Goal: Contribute content: Contribute content

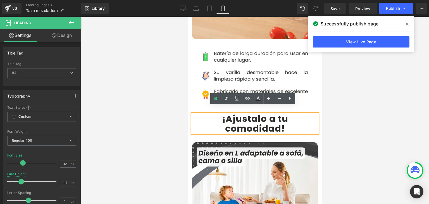
click at [406, 23] on icon at bounding box center [407, 24] width 3 height 3
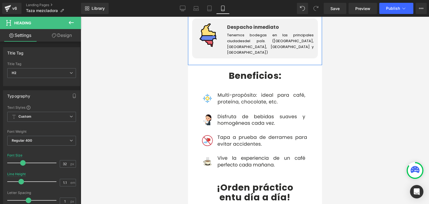
scroll to position [1116, 0]
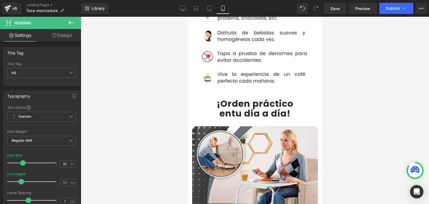
click at [219, 97] on b "¡Orden práctico" at bounding box center [254, 103] width 77 height 13
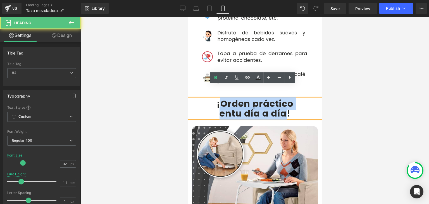
drag, startPoint x: 263, startPoint y: 93, endPoint x: 283, endPoint y: 100, distance: 20.6
click at [283, 100] on div "¡Orden práctico en tu día a día !" at bounding box center [255, 109] width 134 height 20
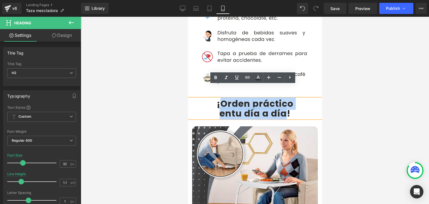
paste div
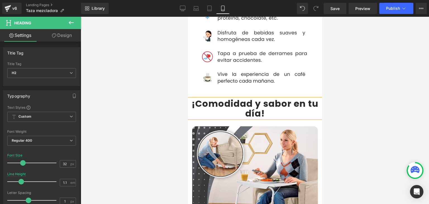
click at [262, 97] on b "¡Comodidad y sabor en tu día" at bounding box center [254, 108] width 127 height 22
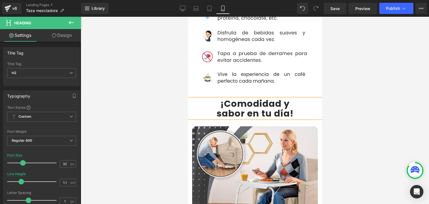
click at [362, 83] on div at bounding box center [255, 110] width 348 height 187
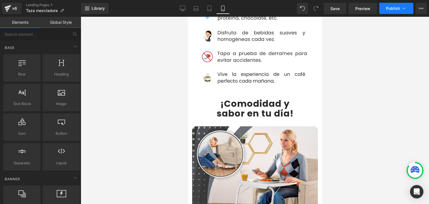
click at [392, 9] on span "Publish" at bounding box center [393, 8] width 14 height 4
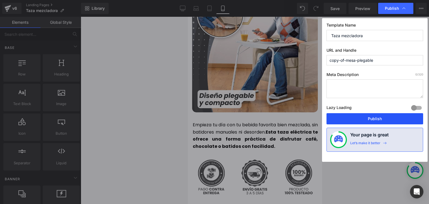
click at [372, 117] on button "Publish" at bounding box center [374, 118] width 97 height 11
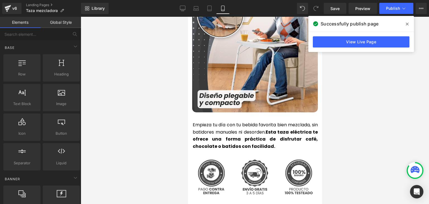
click at [406, 23] on icon at bounding box center [407, 24] width 3 height 3
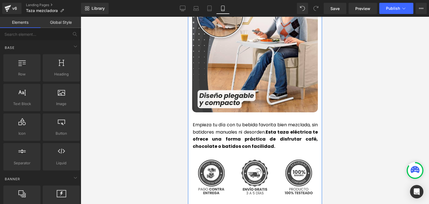
scroll to position [1279, 0]
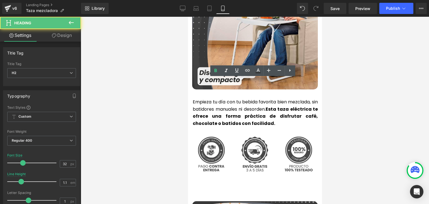
scroll to position [474, 0]
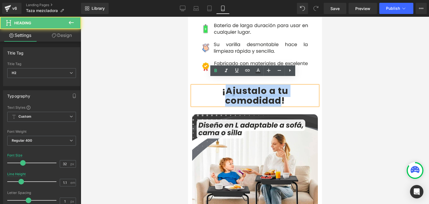
drag, startPoint x: 225, startPoint y: 83, endPoint x: 277, endPoint y: 96, distance: 53.8
click at [277, 96] on b "¡Ajustalo a tu comodidad" at bounding box center [255, 95] width 66 height 22
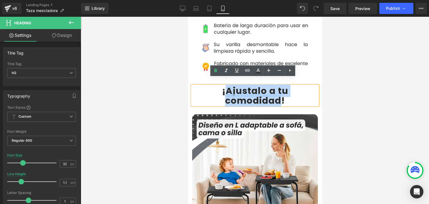
paste div
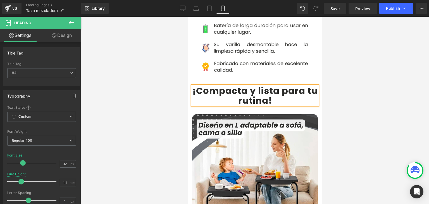
click at [279, 84] on b "¡Compacta y lista para tu rutina" at bounding box center [254, 95] width 125 height 22
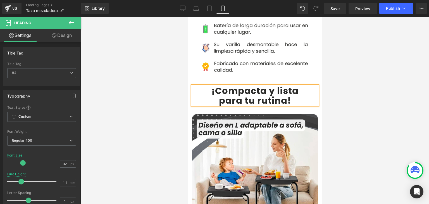
click at [360, 62] on div at bounding box center [255, 110] width 348 height 187
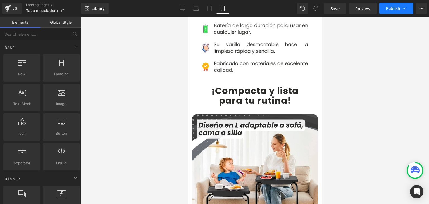
click at [387, 8] on span "Publish" at bounding box center [393, 8] width 14 height 4
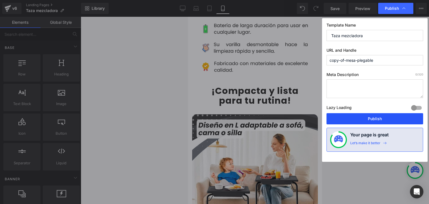
click at [367, 118] on button "Publish" at bounding box center [374, 118] width 97 height 11
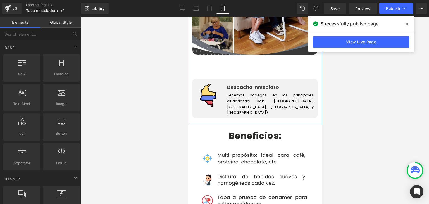
scroll to position [1113, 0]
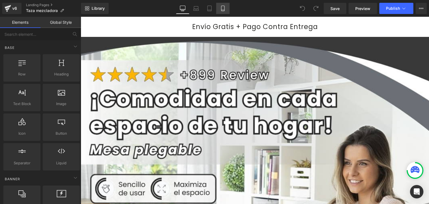
click at [225, 5] on link "Mobile" at bounding box center [222, 8] width 13 height 11
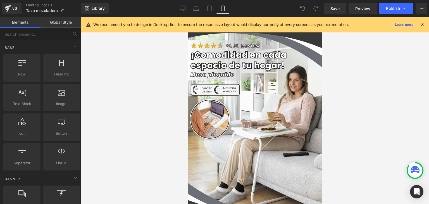
click at [422, 25] on icon at bounding box center [422, 24] width 5 height 5
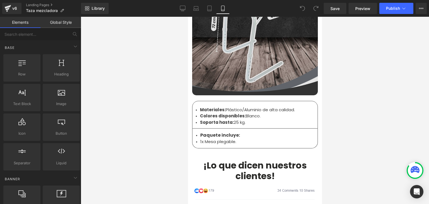
scroll to position [1786, 0]
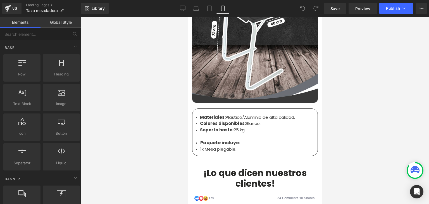
click at [214, 120] on strong "Colores disponibles:" at bounding box center [223, 123] width 46 height 6
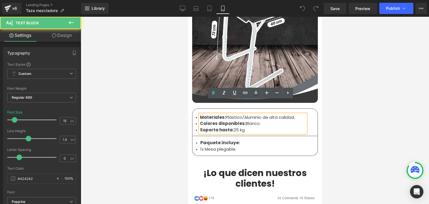
click at [220, 120] on strong "Colores disponibles:" at bounding box center [223, 123] width 46 height 6
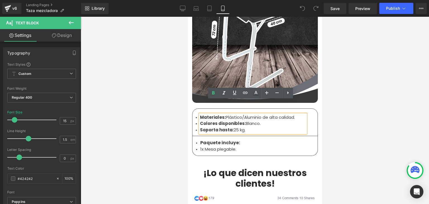
drag, startPoint x: 247, startPoint y: 118, endPoint x: 198, endPoint y: 104, distance: 51.1
click at [200, 114] on ul "Materiales: Plástico/Aluminio de alta calidad. Colores disponibles: Blanco. Sop…" at bounding box center [253, 123] width 106 height 19
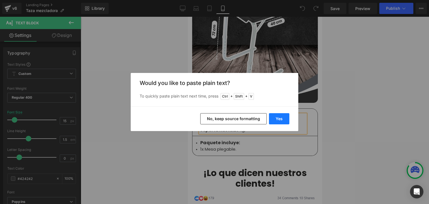
click at [277, 118] on button "Yes" at bounding box center [279, 118] width 20 height 11
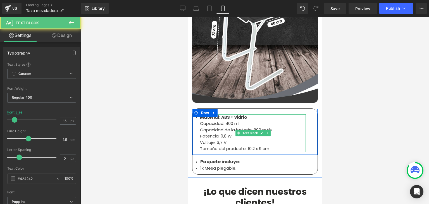
click at [218, 120] on div "Capacidad: 400 ml" at bounding box center [253, 123] width 106 height 6
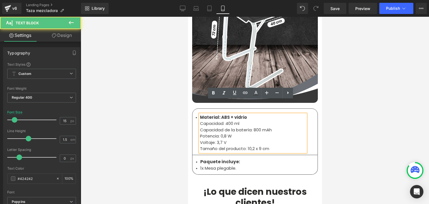
click at [244, 114] on li "Material: ABS + vidrio" at bounding box center [253, 117] width 106 height 6
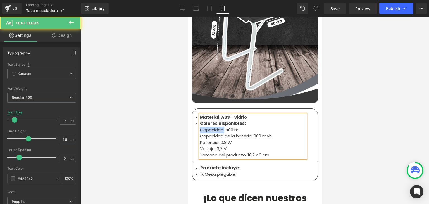
drag, startPoint x: 222, startPoint y: 116, endPoint x: 198, endPoint y: 117, distance: 24.6
click at [200, 127] on div "Capacidad: 400 ml" at bounding box center [253, 130] width 106 height 6
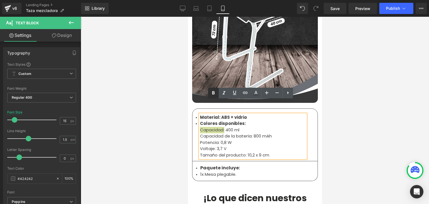
click at [213, 91] on icon at bounding box center [213, 93] width 7 height 7
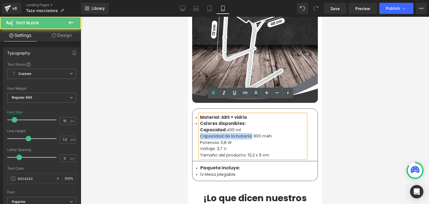
drag, startPoint x: 250, startPoint y: 122, endPoint x: 197, endPoint y: 122, distance: 52.8
click at [200, 133] on div "Capacidad de la batería: 800 mAh" at bounding box center [253, 136] width 106 height 6
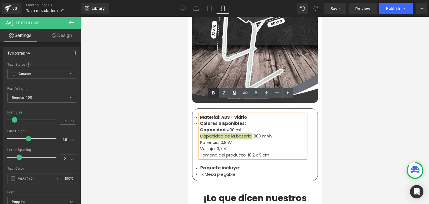
click at [214, 92] on icon at bounding box center [213, 92] width 3 height 3
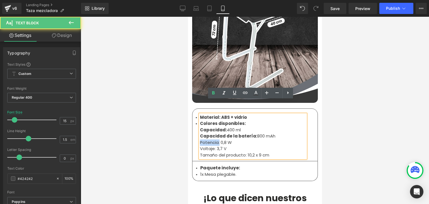
drag, startPoint x: 216, startPoint y: 129, endPoint x: 197, endPoint y: 128, distance: 18.7
click at [200, 139] on div "Potencia: 0,8 W" at bounding box center [253, 142] width 106 height 6
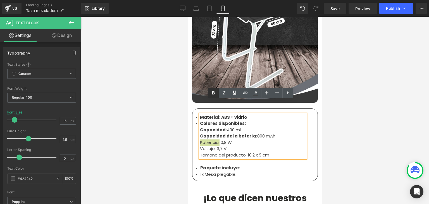
click at [214, 95] on icon at bounding box center [213, 93] width 7 height 7
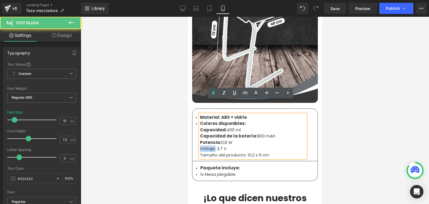
drag, startPoint x: 212, startPoint y: 134, endPoint x: 212, endPoint y: 102, distance: 32.4
click at [200, 145] on div "Voltaje: 3,7 V" at bounding box center [253, 148] width 106 height 6
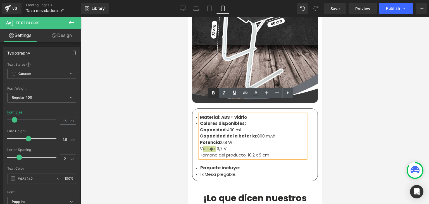
click at [215, 94] on icon at bounding box center [213, 93] width 7 height 7
click at [246, 120] on li "Colores disponibles:" at bounding box center [253, 123] width 106 height 6
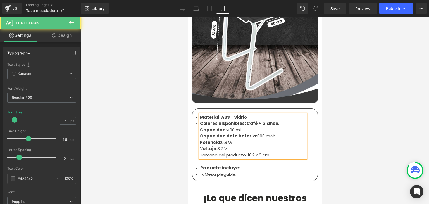
click at [256, 120] on b "Colores disponibles: Café + blanco." at bounding box center [239, 123] width 79 height 6
drag, startPoint x: 274, startPoint y: 108, endPoint x: 243, endPoint y: 109, distance: 31.3
click at [243, 120] on li "Colores disponibles: Café, blanco." at bounding box center [253, 123] width 106 height 6
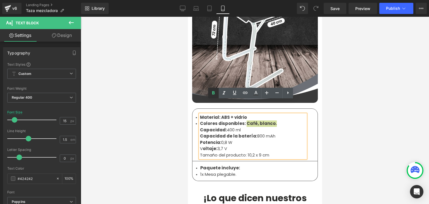
drag, startPoint x: 215, startPoint y: 93, endPoint x: 34, endPoint y: 85, distance: 181.9
click at [215, 93] on icon at bounding box center [213, 93] width 7 height 7
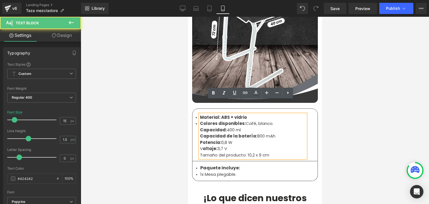
click at [243, 114] on li "Material: ABS + vidrio" at bounding box center [253, 117] width 106 height 6
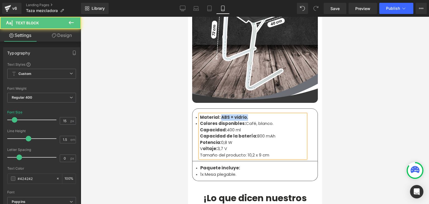
drag, startPoint x: 246, startPoint y: 104, endPoint x: 218, endPoint y: 102, distance: 27.9
click at [218, 114] on li "Material: ABS + vidrio." at bounding box center [253, 117] width 106 height 6
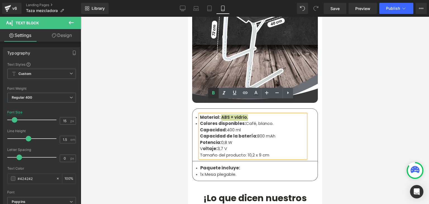
click at [216, 92] on icon at bounding box center [213, 93] width 7 height 7
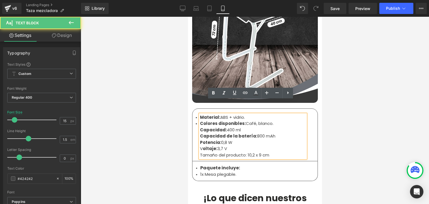
click at [241, 127] on div "Capacidad: 400 ml" at bounding box center [253, 130] width 106 height 6
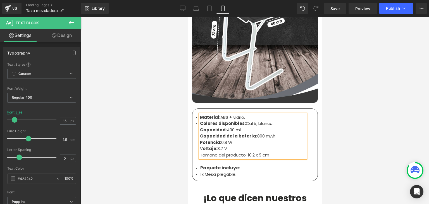
click at [272, 133] on div "Capacidad de la batería: 800 mAh" at bounding box center [253, 136] width 106 height 6
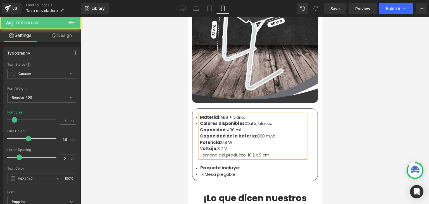
click at [231, 139] on div "Potencia: 0,8 W" at bounding box center [253, 142] width 106 height 6
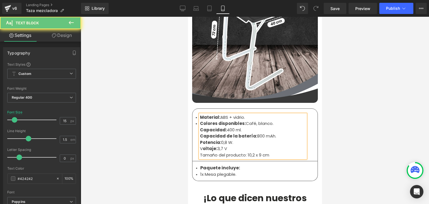
click at [226, 145] on div "V oltaje: 3,7 V" at bounding box center [253, 148] width 106 height 6
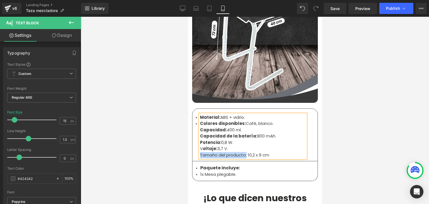
drag, startPoint x: 244, startPoint y: 141, endPoint x: 198, endPoint y: 141, distance: 45.8
click at [200, 152] on div "Tamaño del producto: 10,2 x 9 cm" at bounding box center [253, 155] width 106 height 6
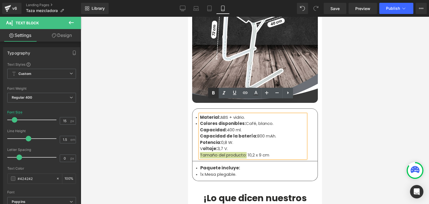
click at [214, 93] on icon at bounding box center [213, 92] width 3 height 3
click at [272, 152] on div "Tamaño del producto: 10,2 x 9 cm" at bounding box center [253, 155] width 106 height 6
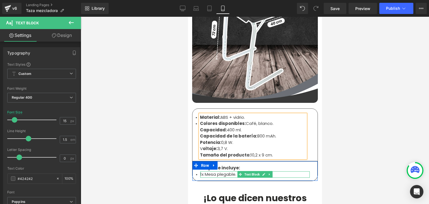
click at [212, 171] on li "1x Mesa plegable." at bounding box center [254, 174] width 109 height 6
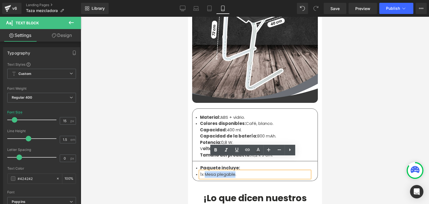
drag, startPoint x: 233, startPoint y: 160, endPoint x: 203, endPoint y: 160, distance: 29.9
click at [203, 171] on li "1x Mesa plegable." at bounding box center [254, 174] width 109 height 6
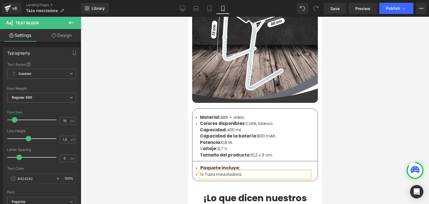
click at [401, 62] on div at bounding box center [255, 110] width 348 height 187
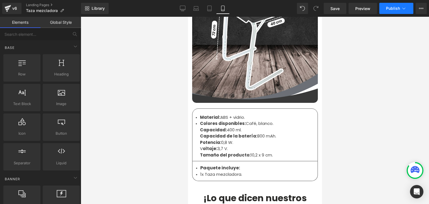
click at [397, 11] on button "Publish" at bounding box center [396, 8] width 34 height 11
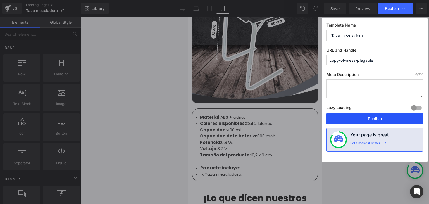
click at [381, 120] on button "Publish" at bounding box center [374, 118] width 97 height 11
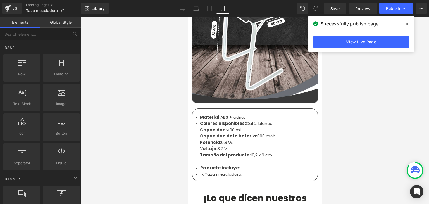
click at [407, 24] on icon at bounding box center [407, 24] width 3 height 3
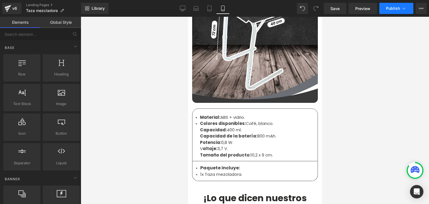
click at [401, 8] on icon at bounding box center [404, 9] width 6 height 6
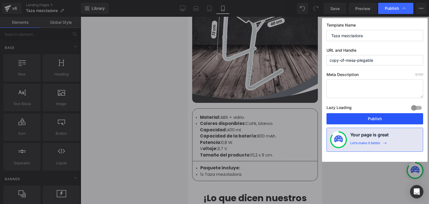
click at [374, 116] on button "Publish" at bounding box center [374, 118] width 97 height 11
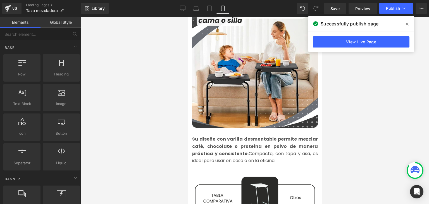
scroll to position [586, 0]
